Goal: Transaction & Acquisition: Purchase product/service

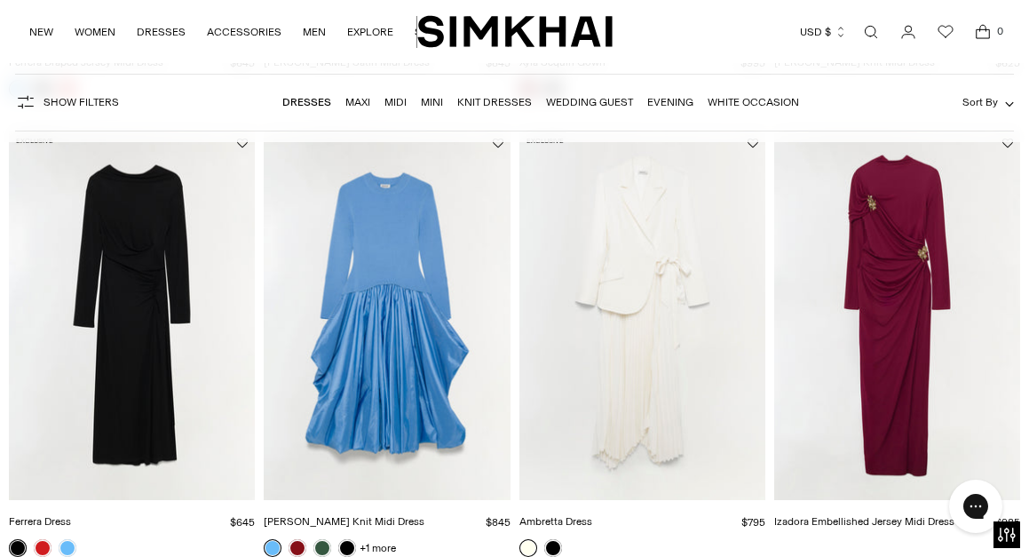
scroll to position [567, 0]
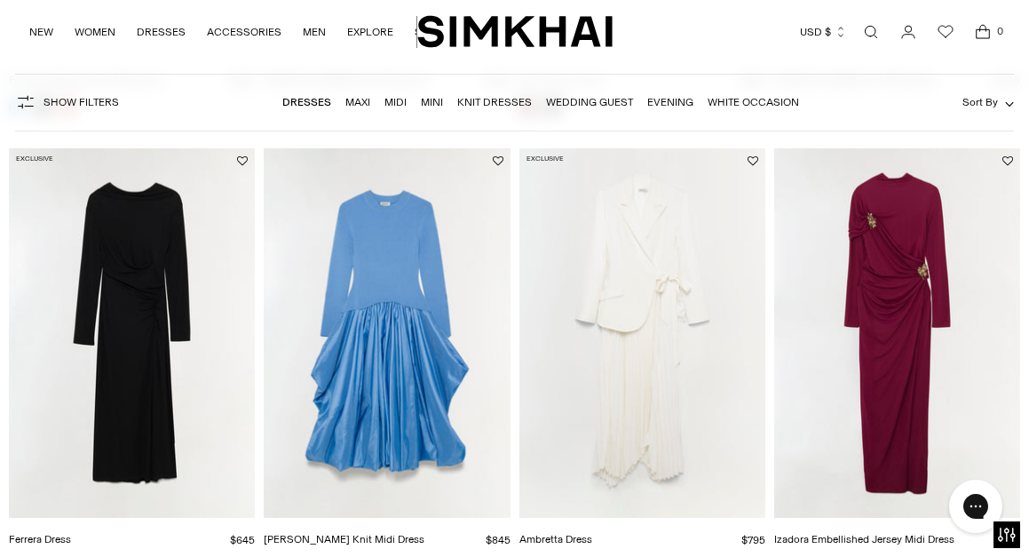
click at [0, 0] on img "Ambretta Dress" at bounding box center [0, 0] width 0 height 0
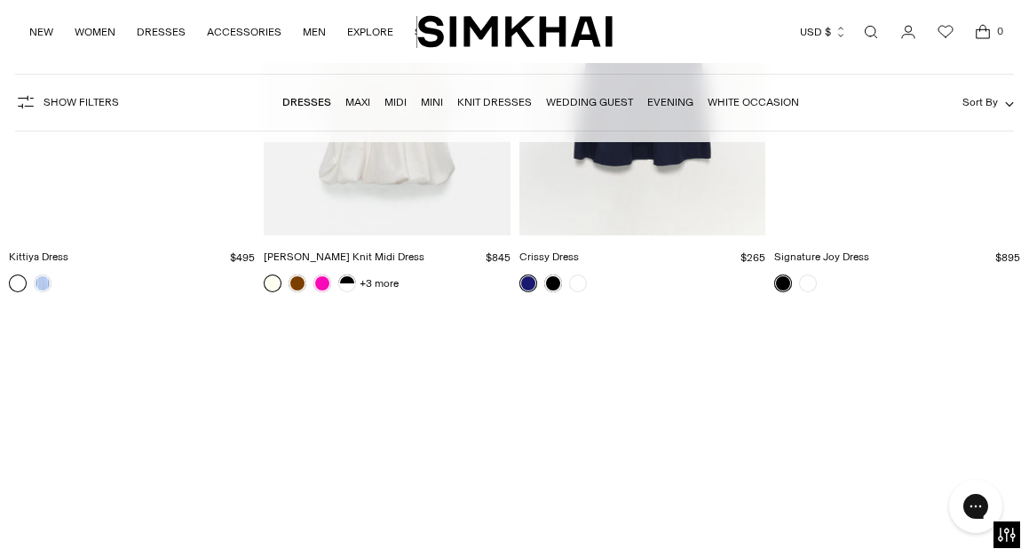
scroll to position [16158, 0]
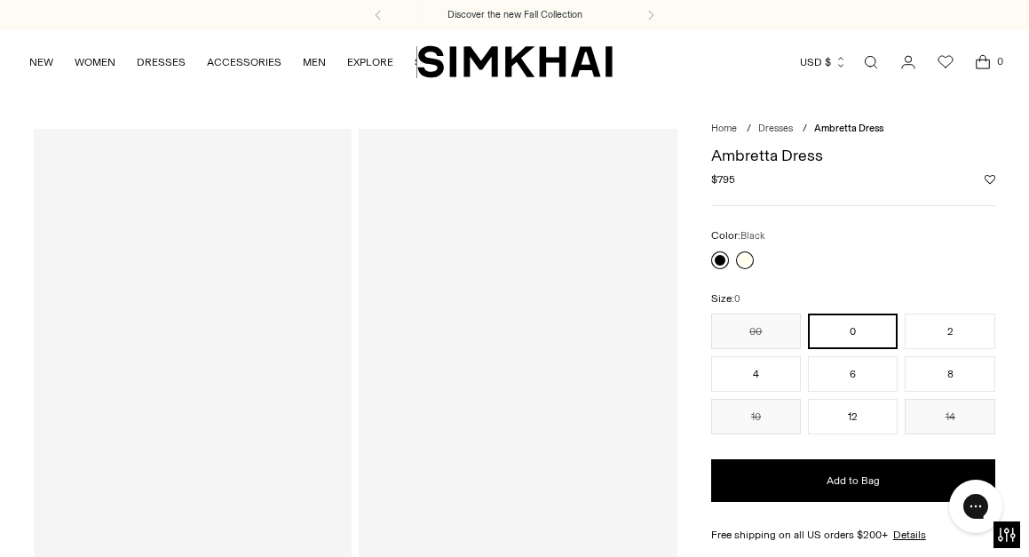
click at [718, 266] on link at bounding box center [720, 260] width 18 height 18
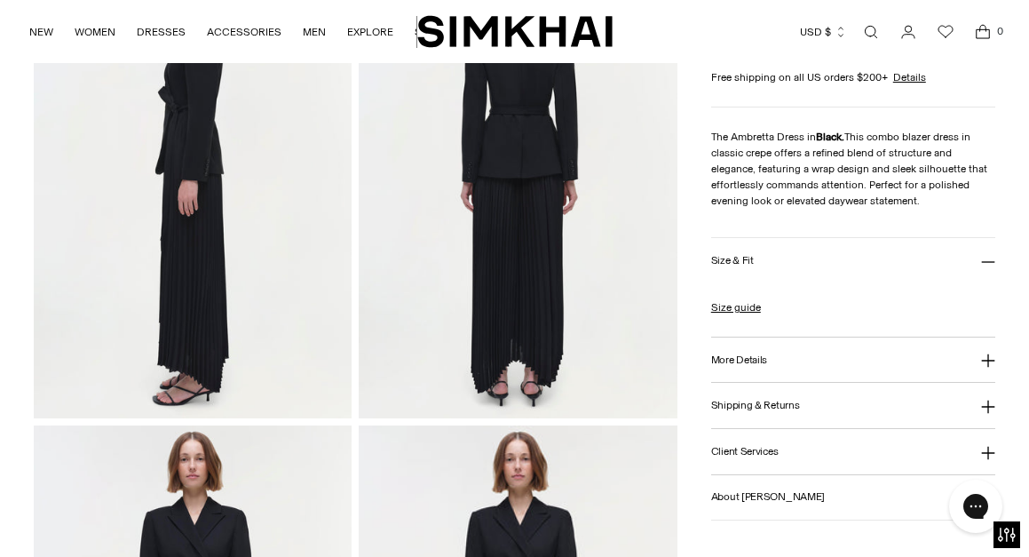
scroll to position [670, 0]
